Goal: Transaction & Acquisition: Purchase product/service

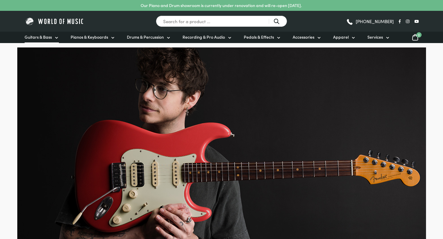
click at [54, 36] on icon at bounding box center [56, 37] width 5 height 5
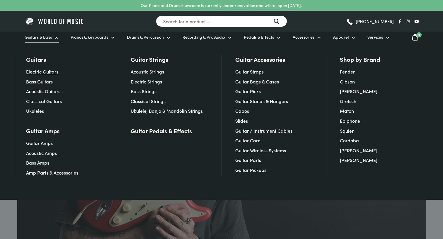
click at [55, 74] on link "Electric Guitars" at bounding box center [42, 71] width 32 height 6
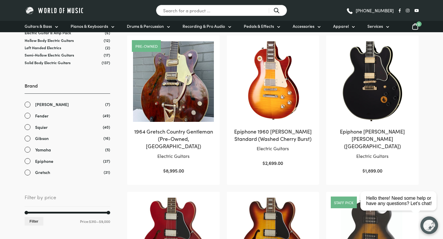
scroll to position [141, 0]
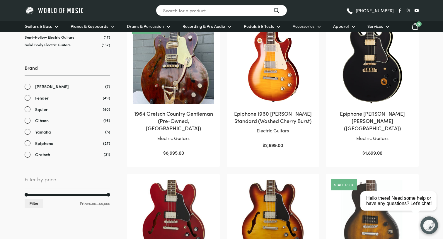
click at [26, 103] on ul "Paul Reed Smith (7) Fender (49) Squier (40) Gibson (16) Yamaha (5) Epiphone (27…" at bounding box center [68, 120] width 86 height 74
click at [26, 101] on link "Fender" at bounding box center [68, 98] width 86 height 7
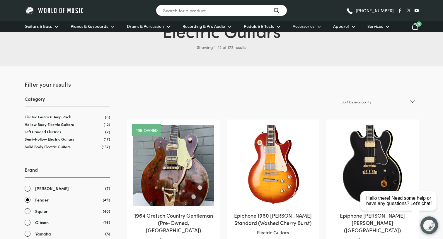
scroll to position [36, 0]
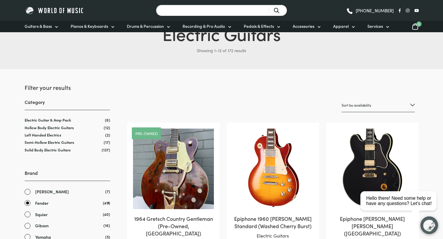
click at [211, 11] on input "Search for a product ..." at bounding box center [221, 10] width 131 height 11
type input "fender jaguar"
